Goal: Transaction & Acquisition: Purchase product/service

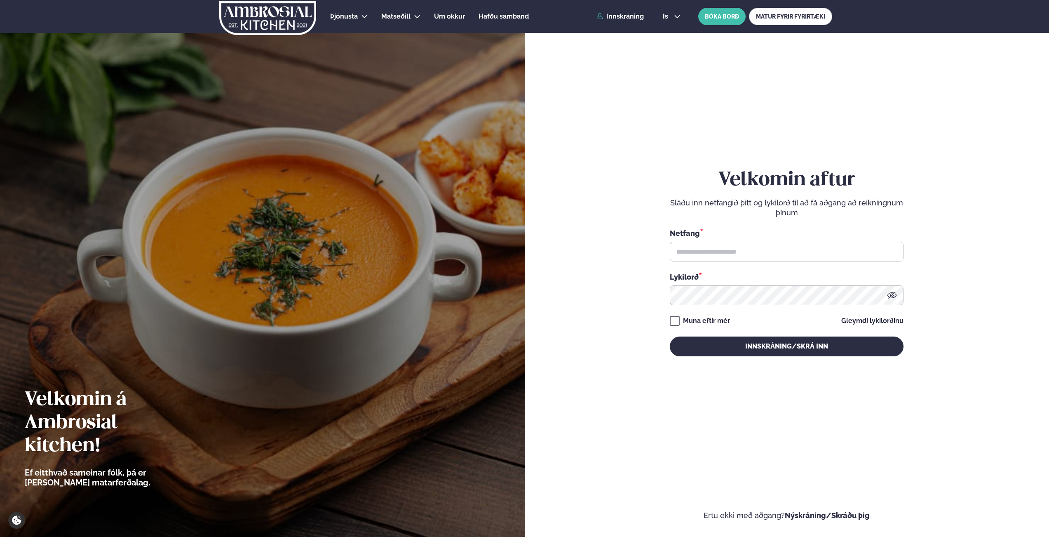
scroll to position [7, 0]
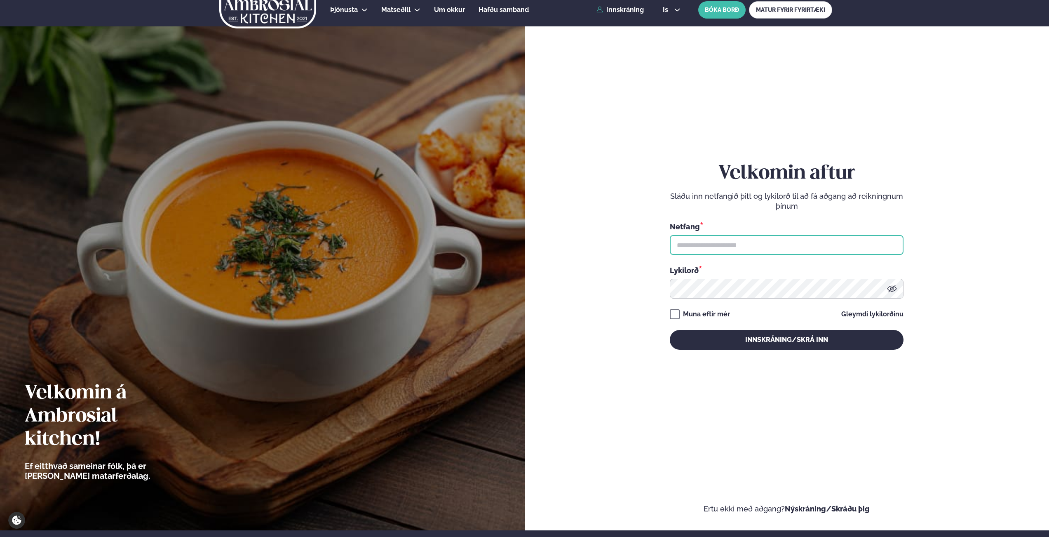
drag, startPoint x: 706, startPoint y: 244, endPoint x: 724, endPoint y: 248, distance: 18.5
click at [707, 244] on input "text" at bounding box center [787, 245] width 234 height 20
type input "**********"
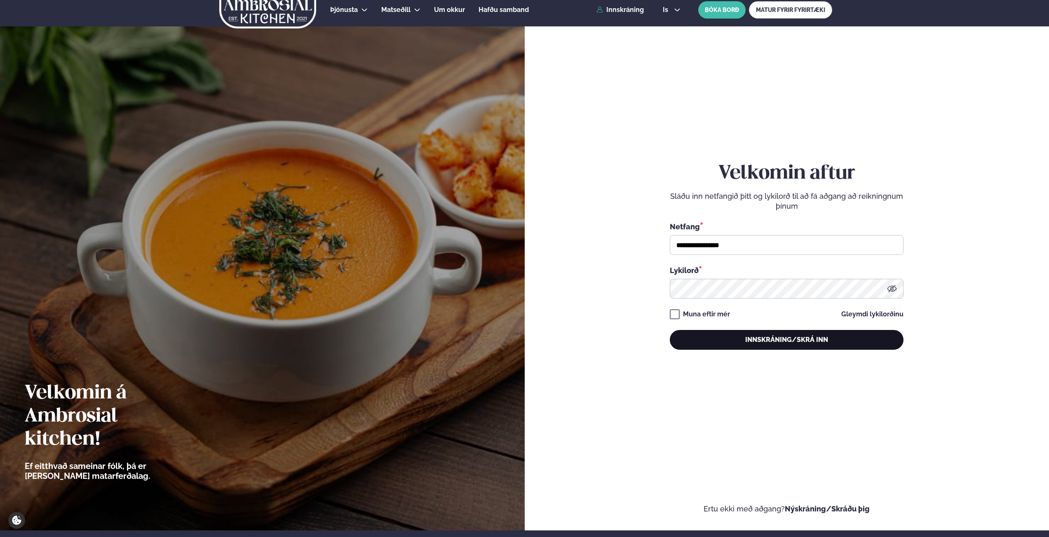
click at [764, 337] on button "Innskráning/Skrá inn" at bounding box center [787, 340] width 234 height 20
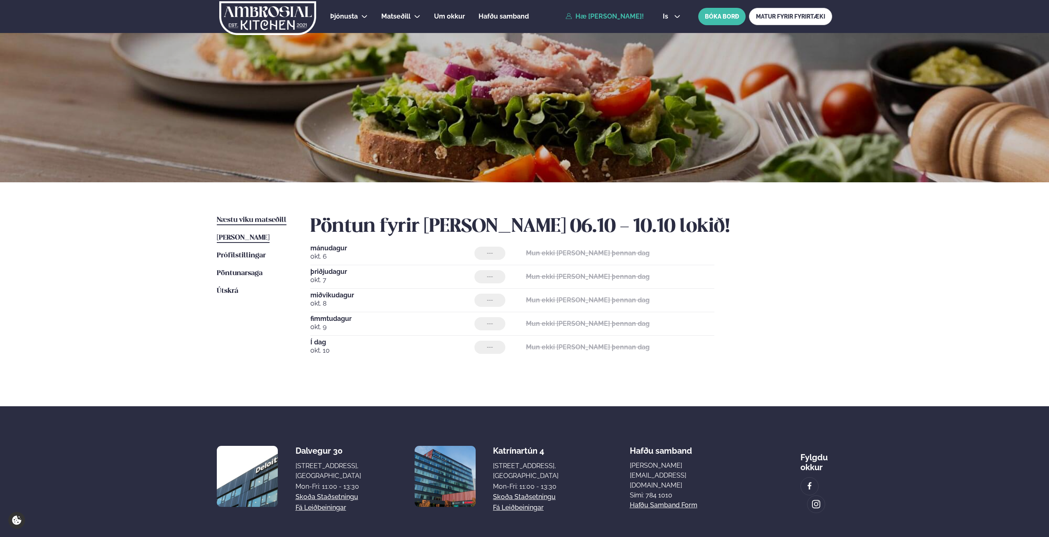
click at [266, 224] on link "Næstu [PERSON_NAME] matseðill Næsta vika" at bounding box center [252, 220] width 70 height 10
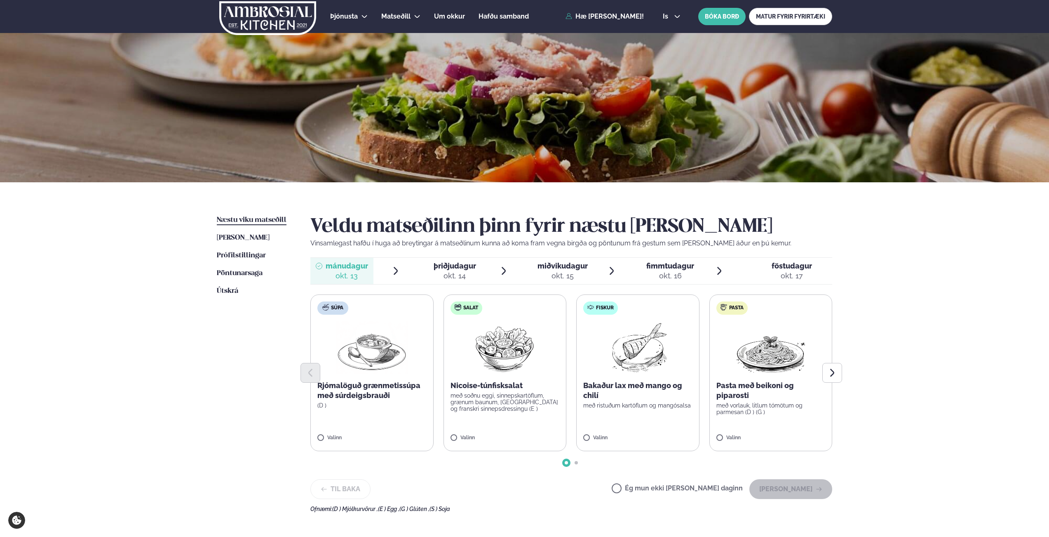
click at [471, 277] on div "okt. 14" at bounding box center [455, 276] width 42 height 10
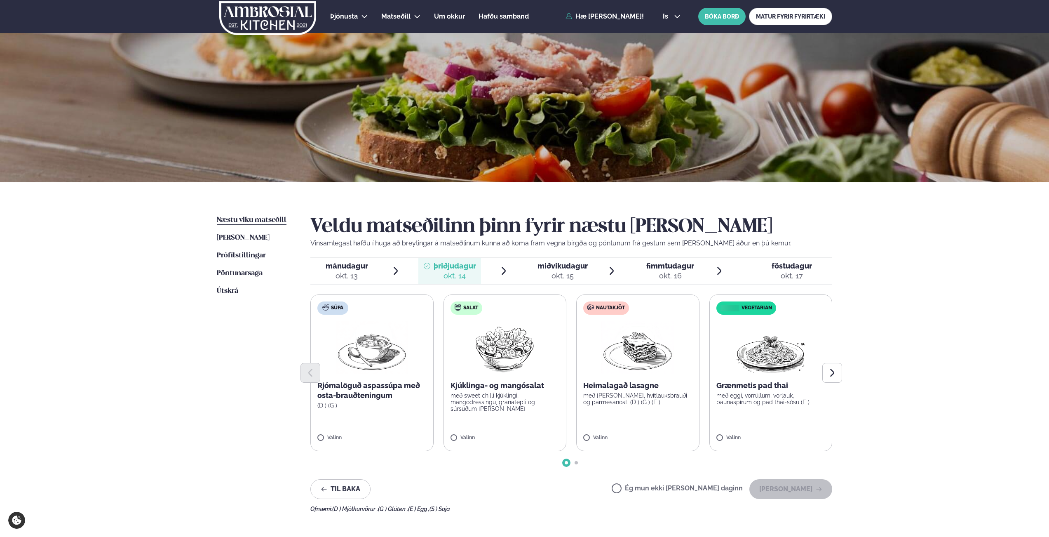
click at [558, 270] on span "miðvikudagur" at bounding box center [563, 265] width 50 height 9
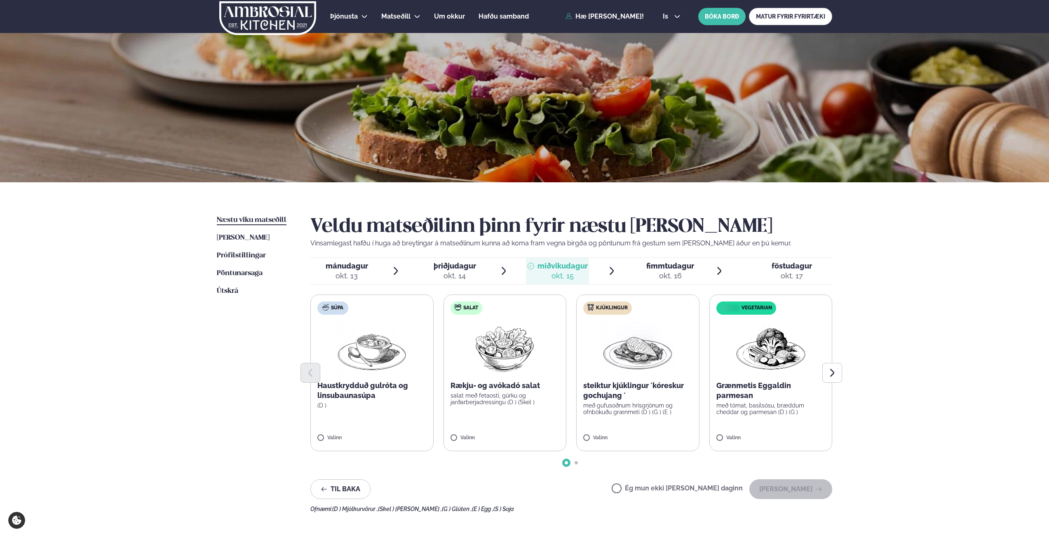
click at [648, 267] on span "fimmtudagur" at bounding box center [670, 265] width 48 height 9
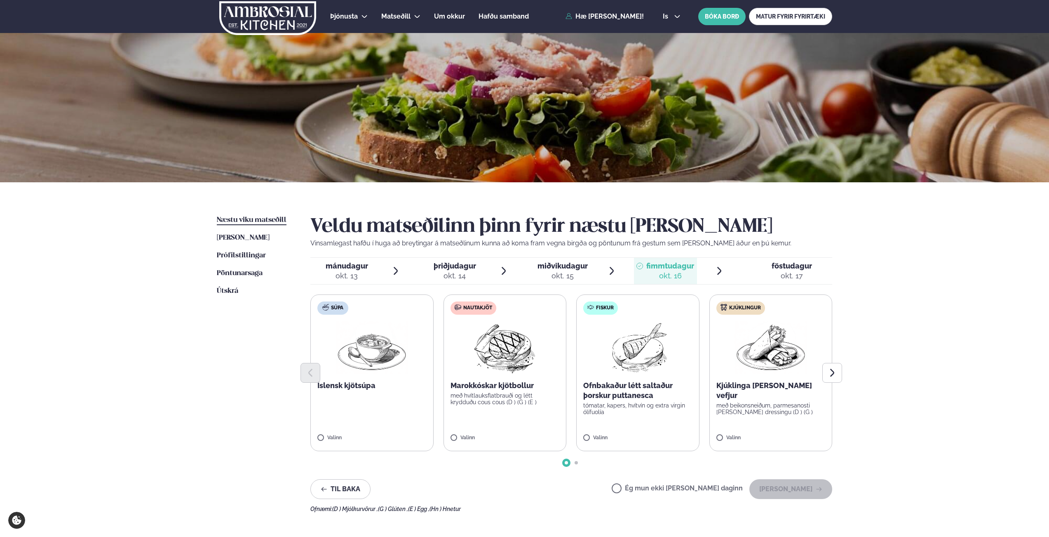
click at [777, 261] on div "föstudagur fös." at bounding box center [792, 266] width 40 height 10
